Goal: Task Accomplishment & Management: Manage account settings

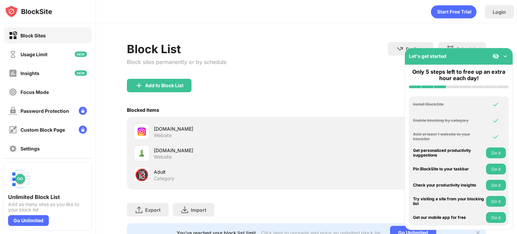
click at [155, 173] on div "Adult" at bounding box center [230, 171] width 152 height 7
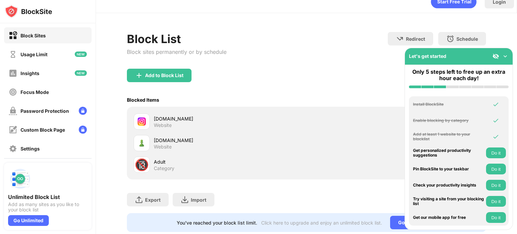
scroll to position [13, 1]
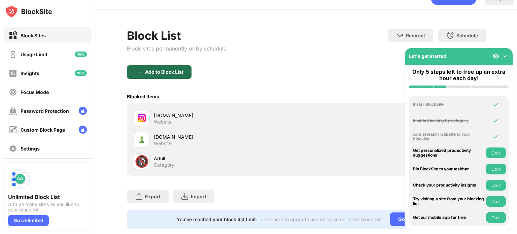
click at [152, 74] on div "Add to Block List" at bounding box center [164, 71] width 38 height 5
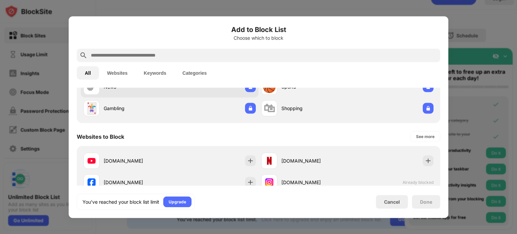
scroll to position [57, 0]
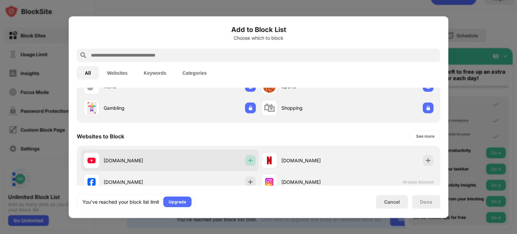
click at [249, 161] on img at bounding box center [250, 160] width 7 height 7
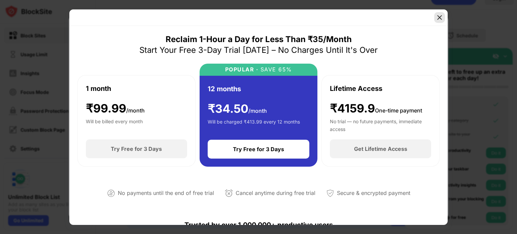
click at [437, 14] on img at bounding box center [439, 17] width 7 height 7
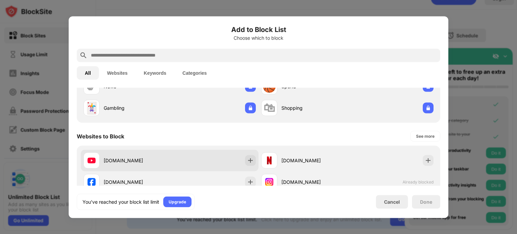
click at [97, 158] on div at bounding box center [91, 160] width 16 height 16
